Goal: Check status: Check status

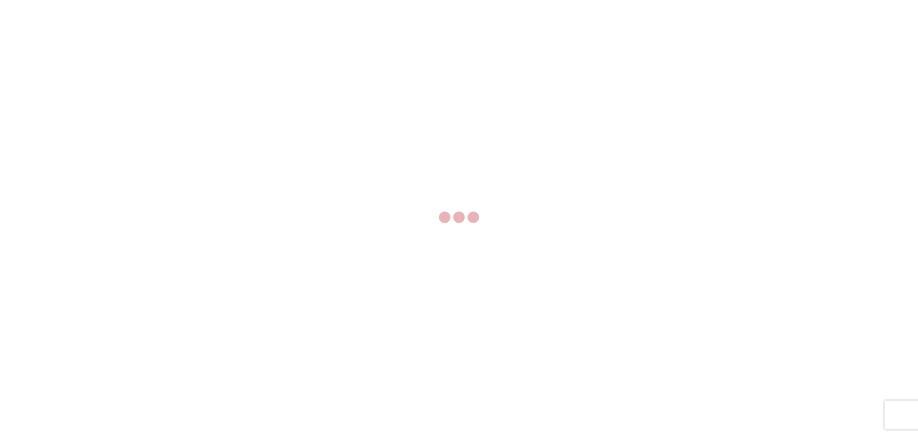
select select "FULL"
select select "LBS"
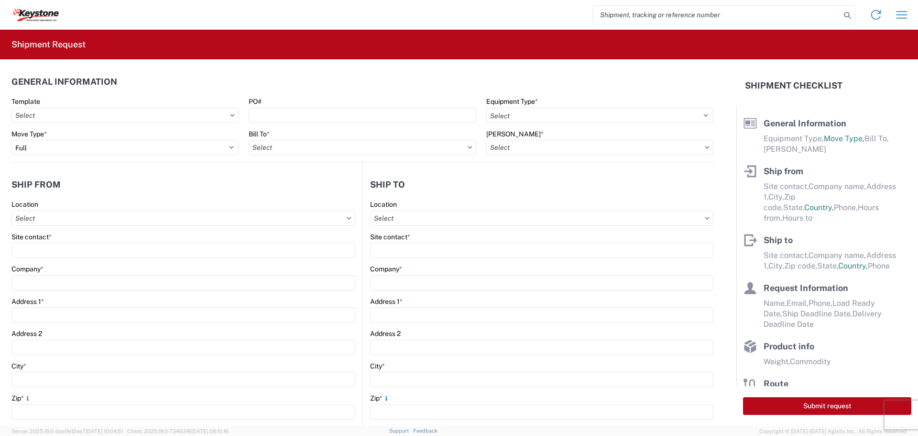
click at [655, 9] on input "search" at bounding box center [717, 15] width 248 height 18
click at [850, 15] on icon at bounding box center [847, 15] width 13 height 13
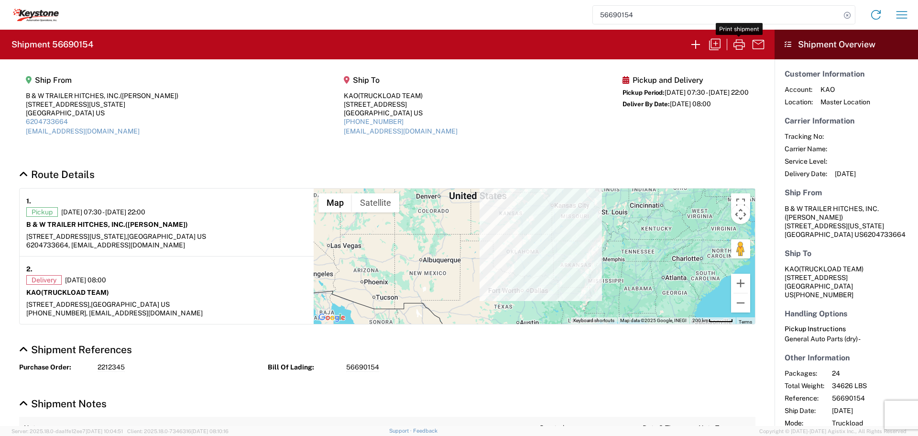
click at [742, 43] on icon "button" at bounding box center [739, 44] width 15 height 15
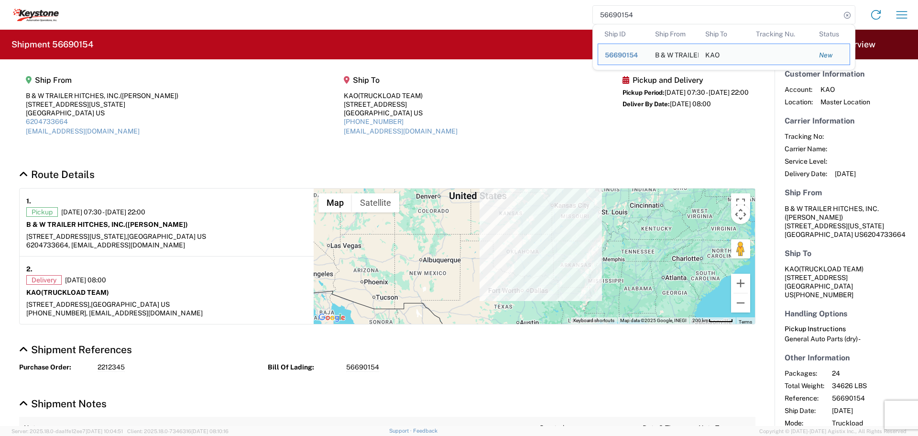
click at [645, 20] on input "56690154" at bounding box center [717, 15] width 248 height 18
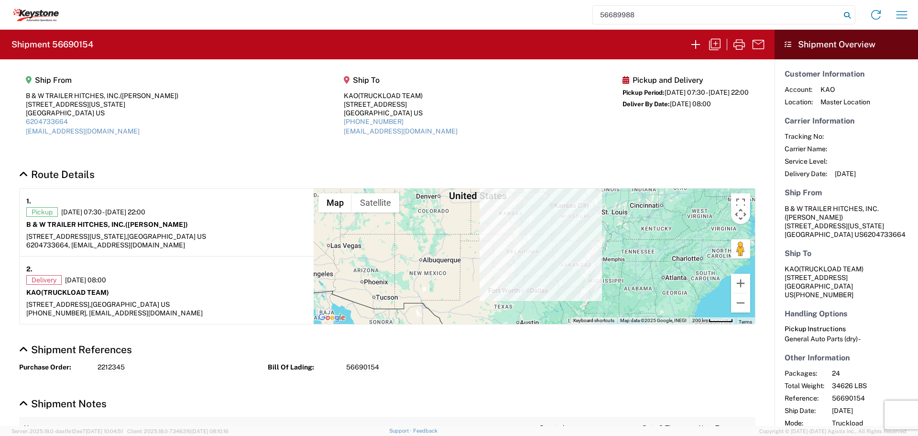
type input "56689988"
click at [847, 14] on icon at bounding box center [847, 15] width 13 height 13
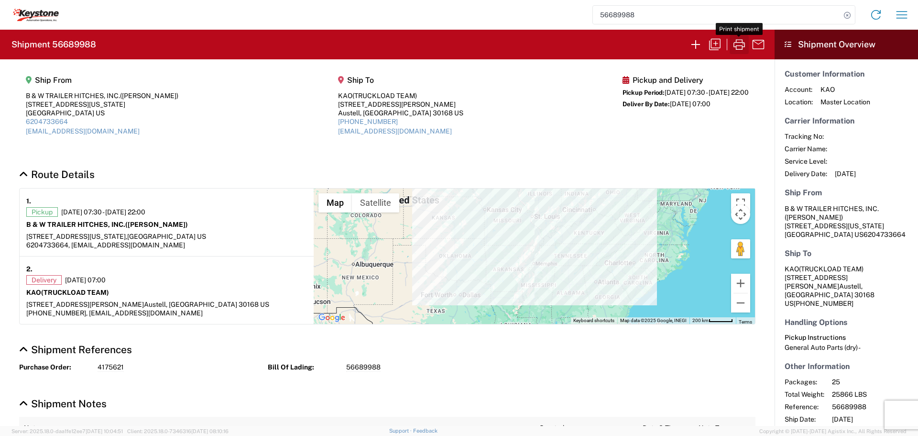
click at [737, 44] on icon "button" at bounding box center [739, 44] width 15 height 15
